Goal: Information Seeking & Learning: Learn about a topic

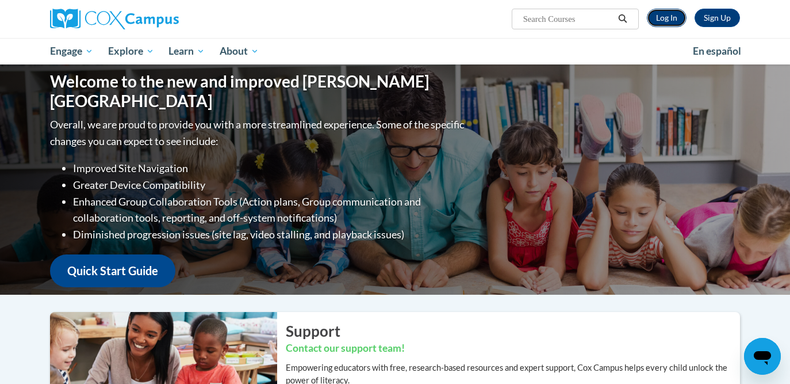
click at [666, 18] on link "Log In" at bounding box center [667, 18] width 40 height 18
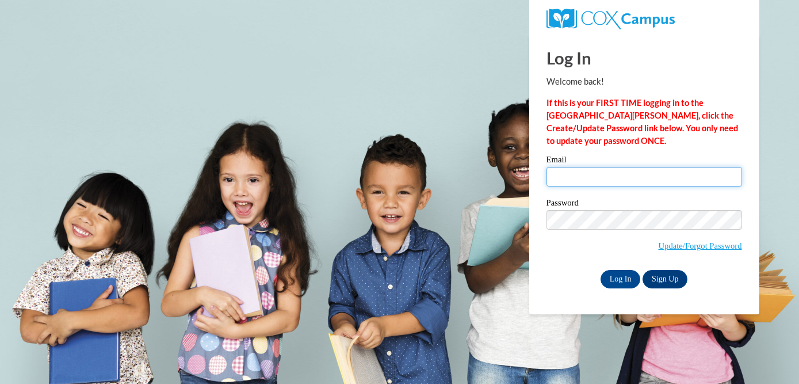
click at [587, 175] on input "Email" at bounding box center [644, 177] width 196 height 20
type input "heather.higa-funada@k12.hi.us"
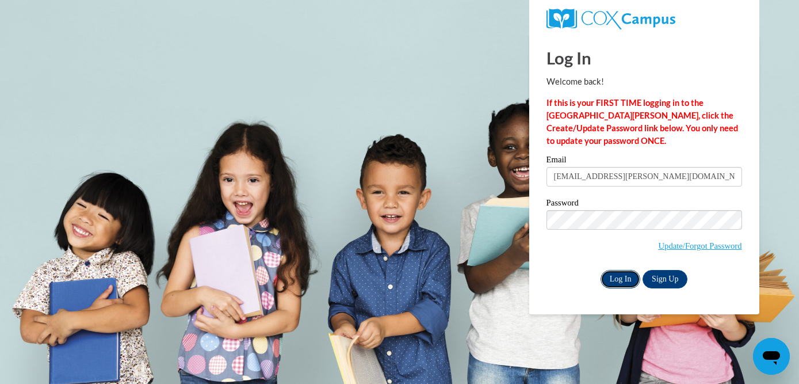
click at [613, 280] on input "Log In" at bounding box center [621, 279] width 40 height 18
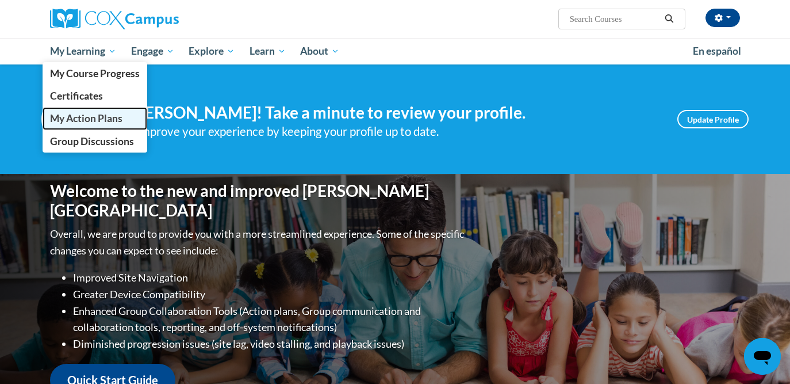
click at [81, 117] on span "My Action Plans" at bounding box center [86, 118] width 72 height 12
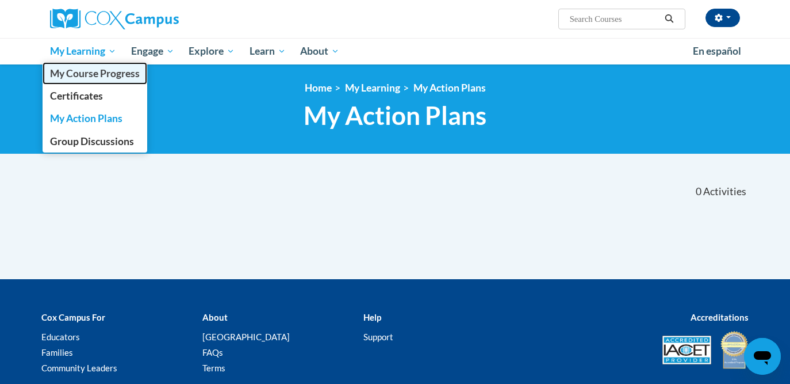
click at [99, 73] on span "My Course Progress" at bounding box center [95, 73] width 90 height 12
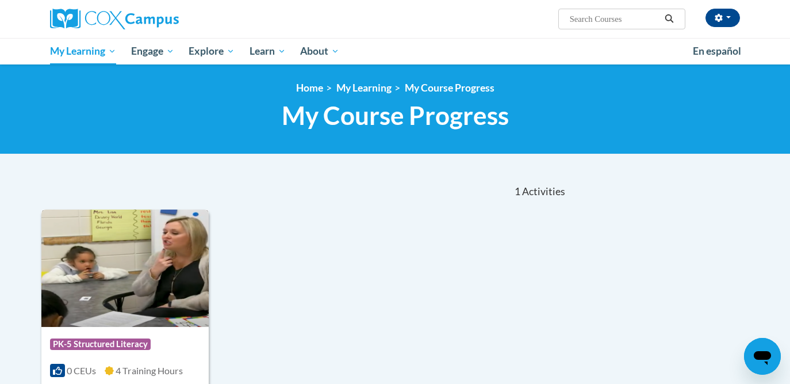
click at [175, 217] on img at bounding box center [124, 267] width 167 height 117
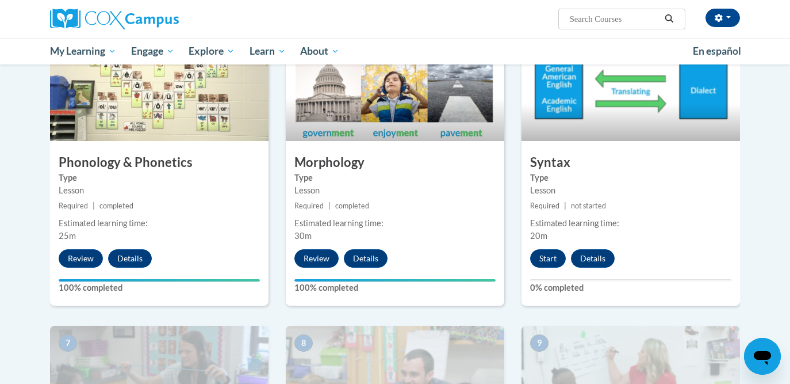
scroll to position [611, 0]
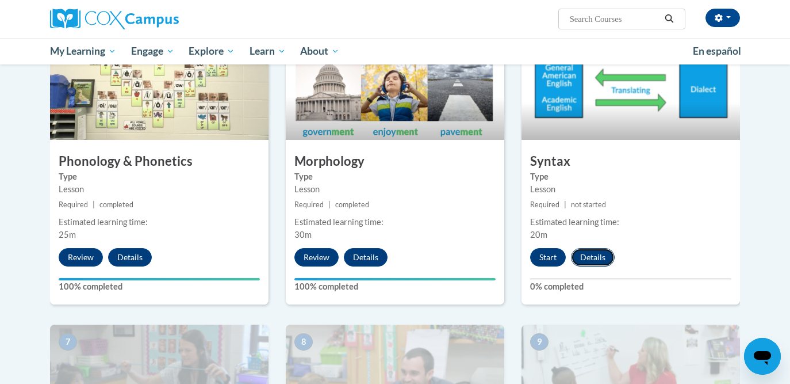
click at [588, 253] on button "Details" at bounding box center [593, 257] width 44 height 18
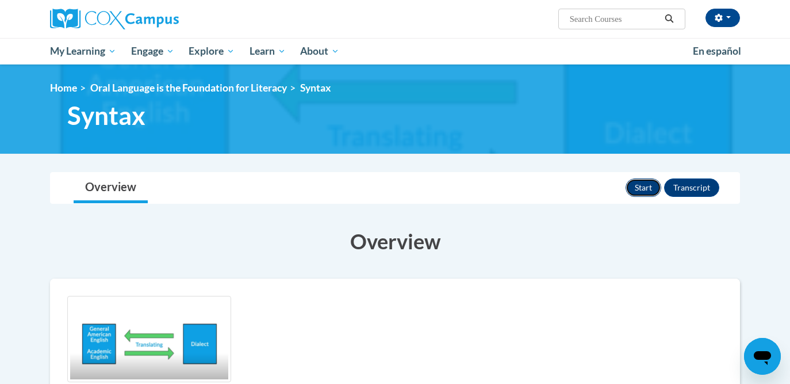
click at [628, 188] on button "Start" at bounding box center [644, 187] width 36 height 18
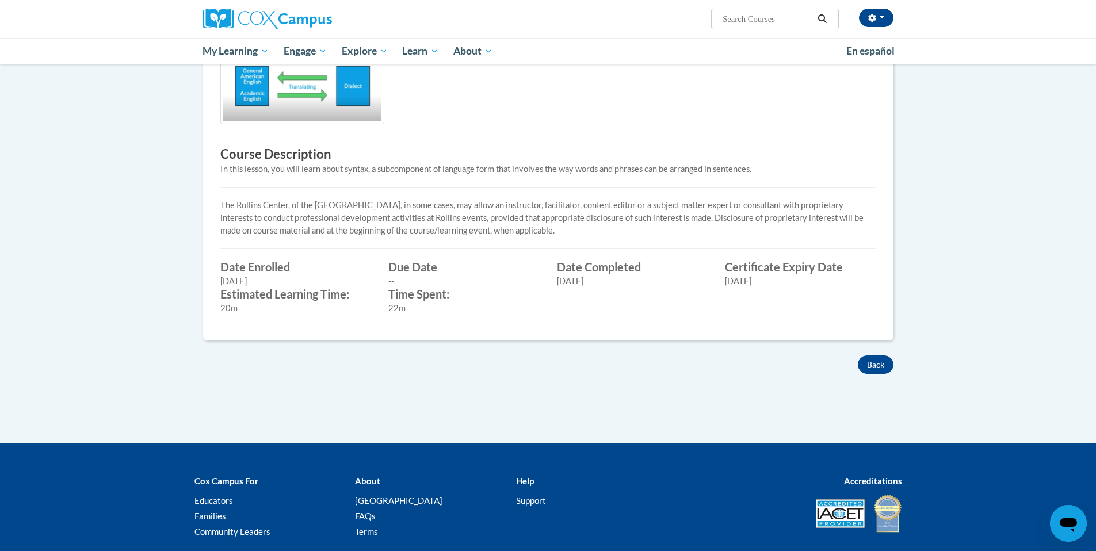
scroll to position [259, 0]
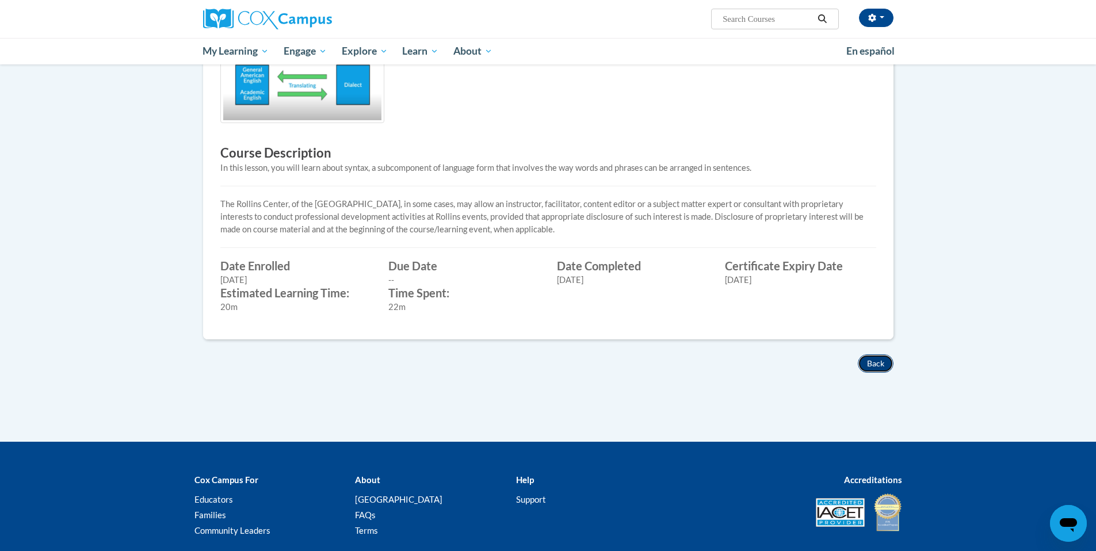
click at [873, 362] on button "Back" at bounding box center [876, 363] width 36 height 18
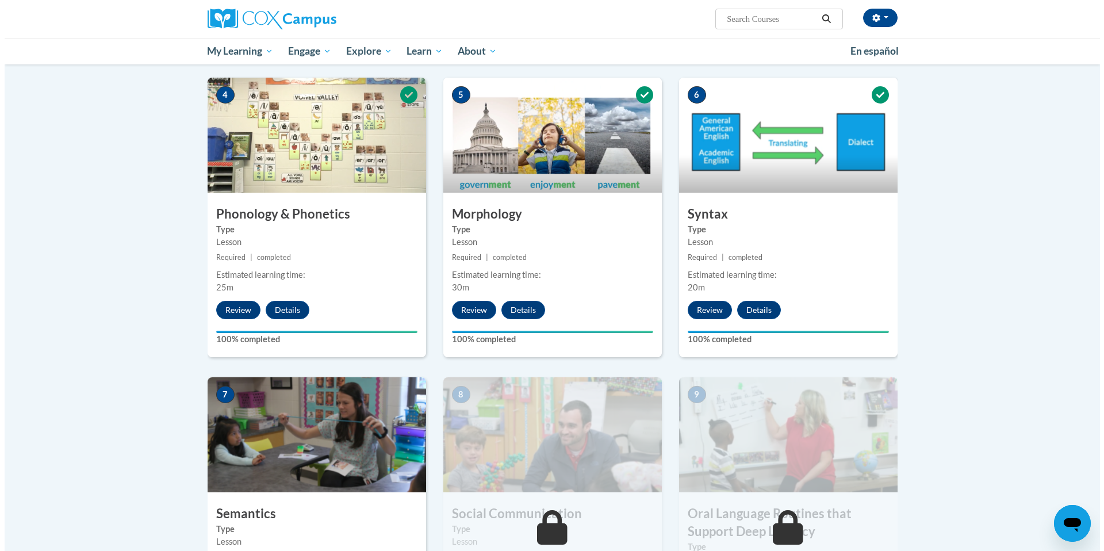
scroll to position [553, 0]
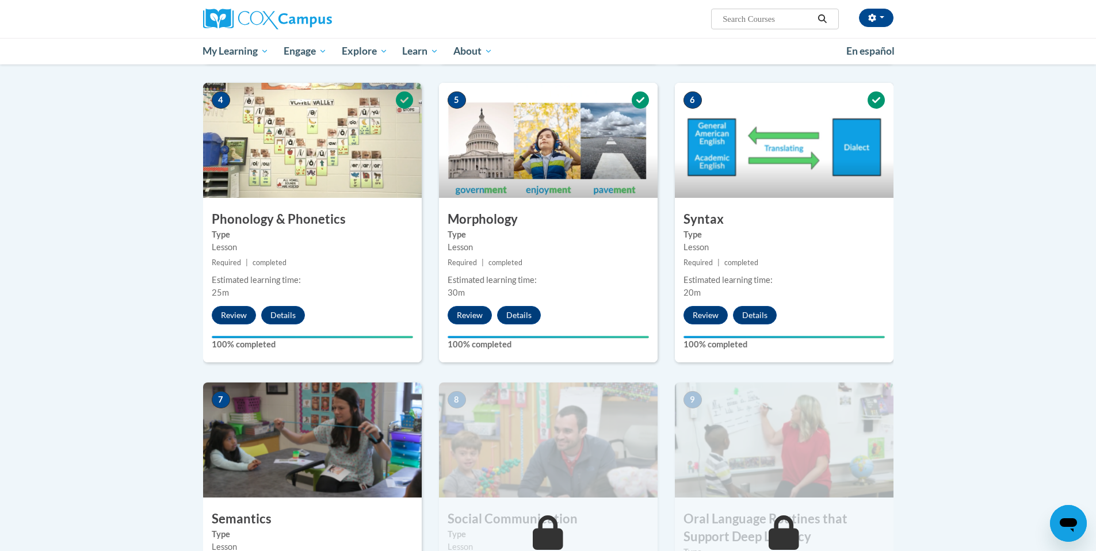
click at [836, 285] on div "Estimated learning time:" at bounding box center [783, 280] width 201 height 13
click at [701, 317] on button "Review" at bounding box center [705, 315] width 44 height 18
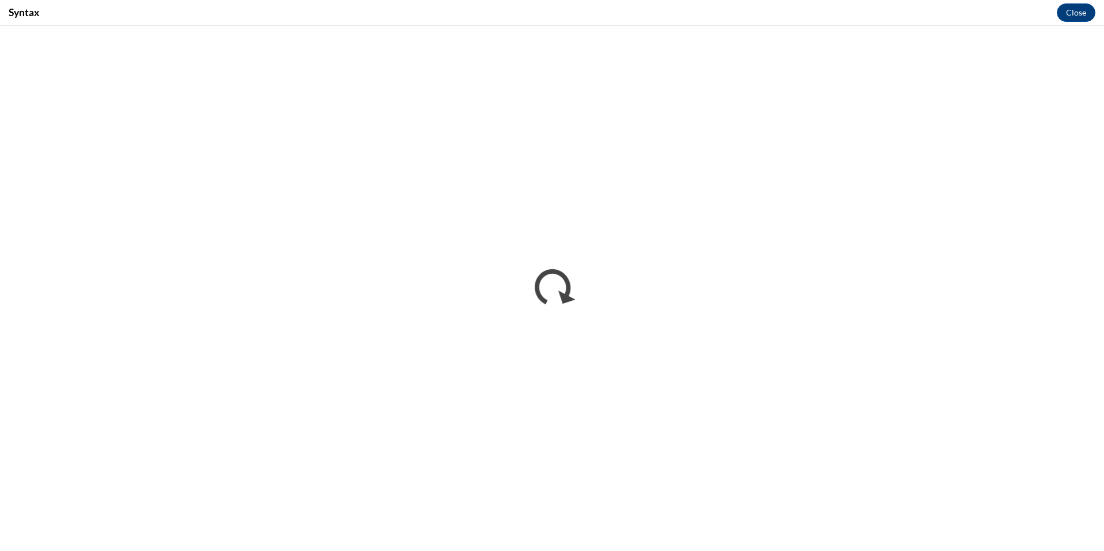
scroll to position [0, 0]
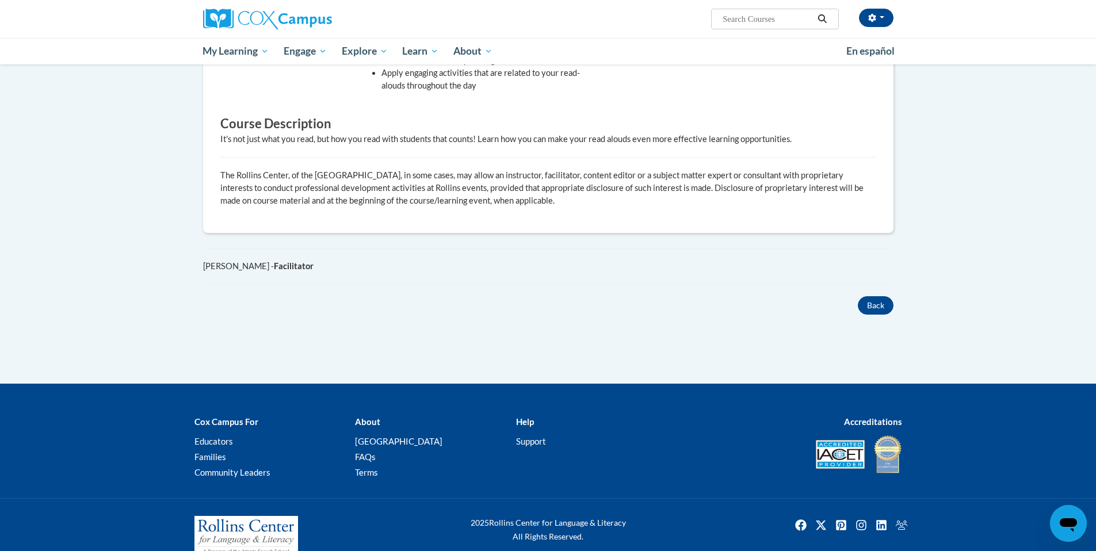
scroll to position [525, 0]
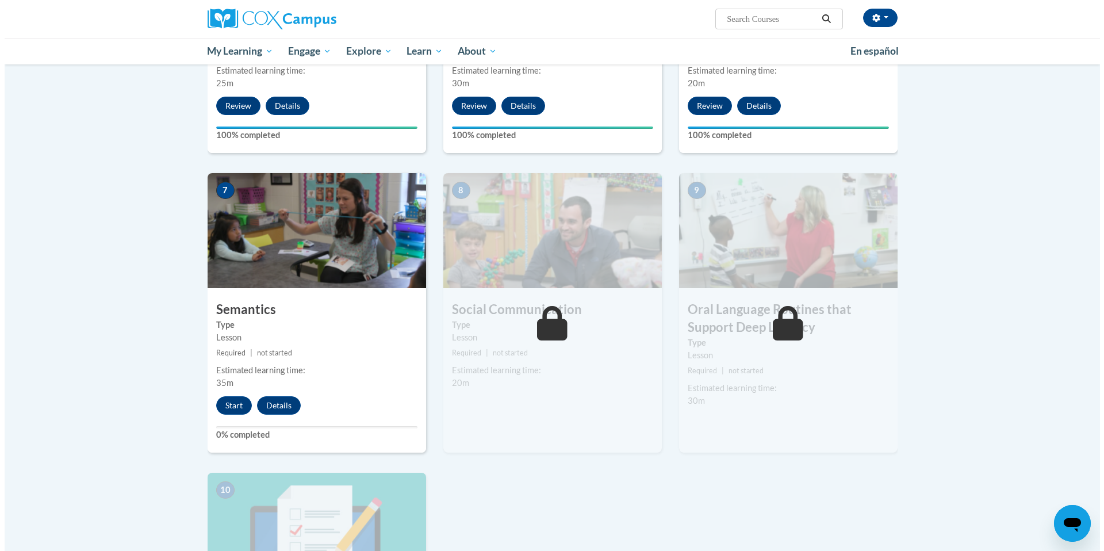
scroll to position [808, 0]
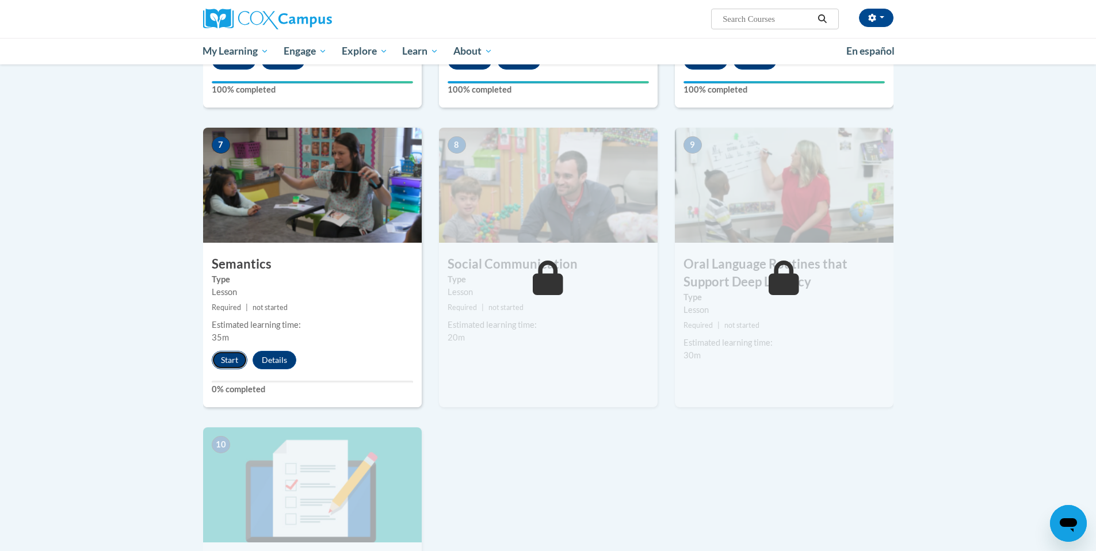
click at [228, 360] on button "Start" at bounding box center [230, 360] width 36 height 18
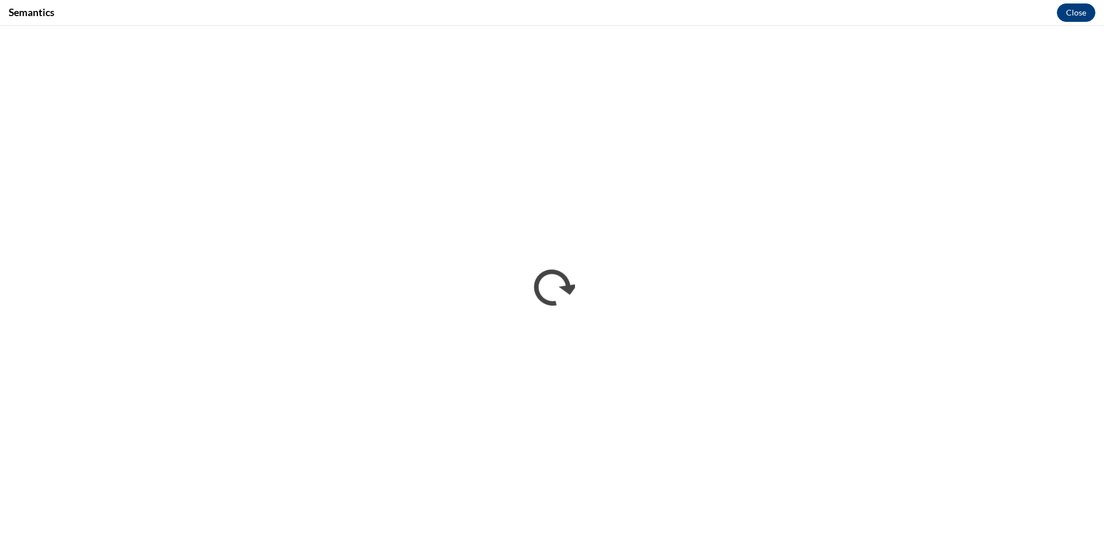
scroll to position [0, 0]
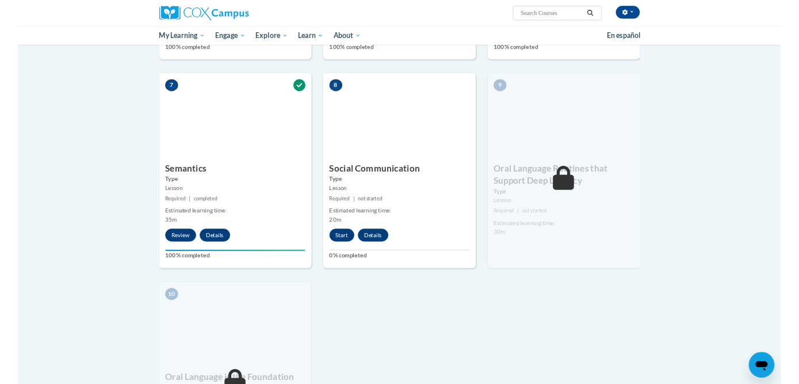
scroll to position [832, 0]
